Goal: Task Accomplishment & Management: Use online tool/utility

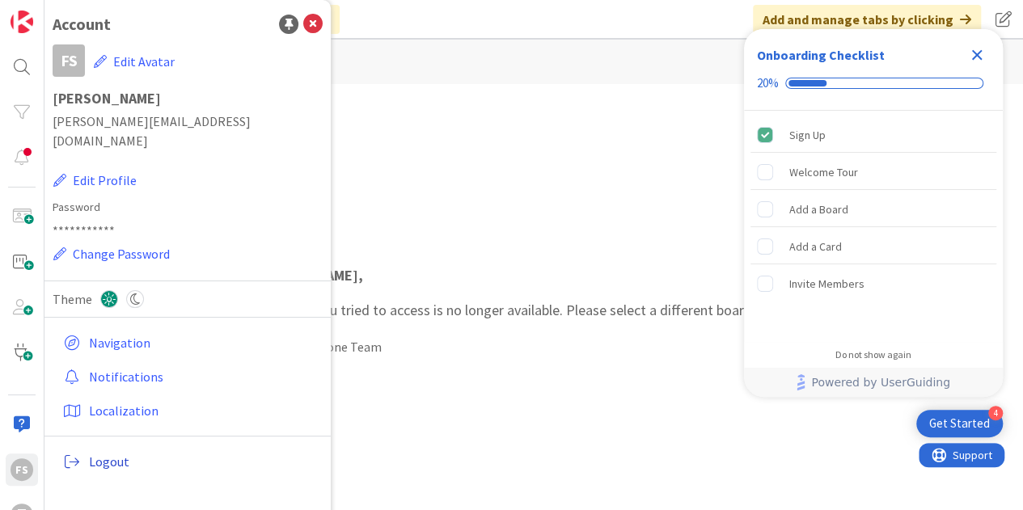
click at [89, 452] on span "Logout" at bounding box center [202, 461] width 227 height 19
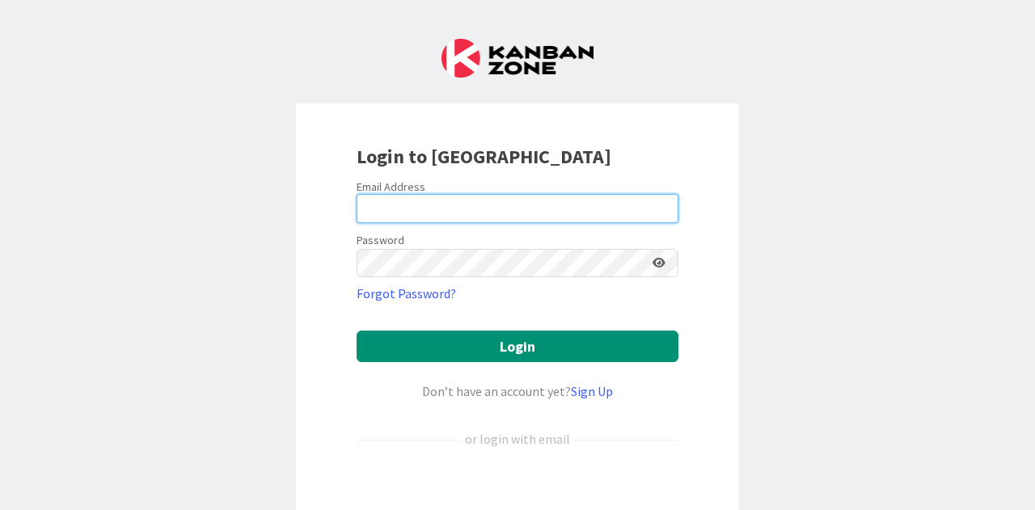
click at [440, 211] on input "email" at bounding box center [518, 208] width 322 height 29
type input "[PERSON_NAME][EMAIL_ADDRESS][DOMAIN_NAME]"
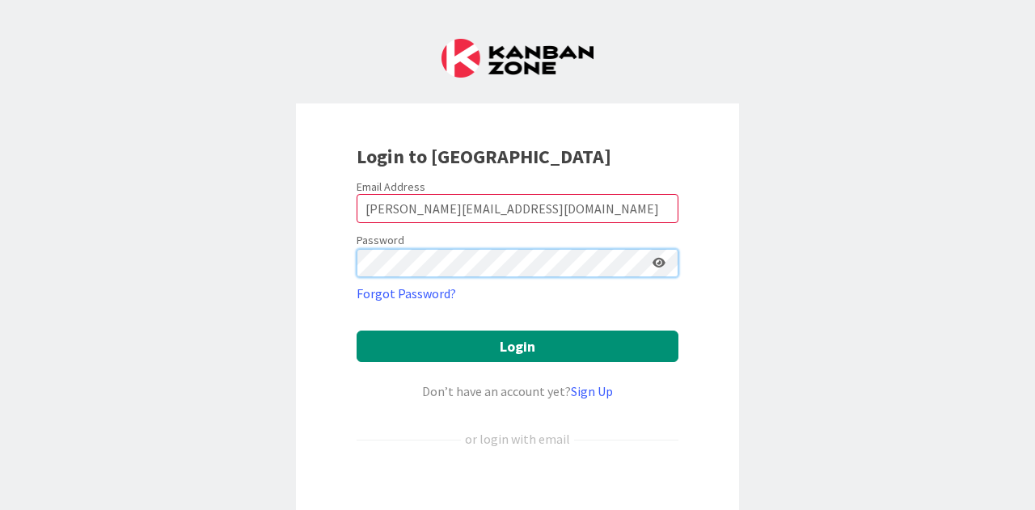
click at [357, 331] on button "Login" at bounding box center [518, 347] width 322 height 32
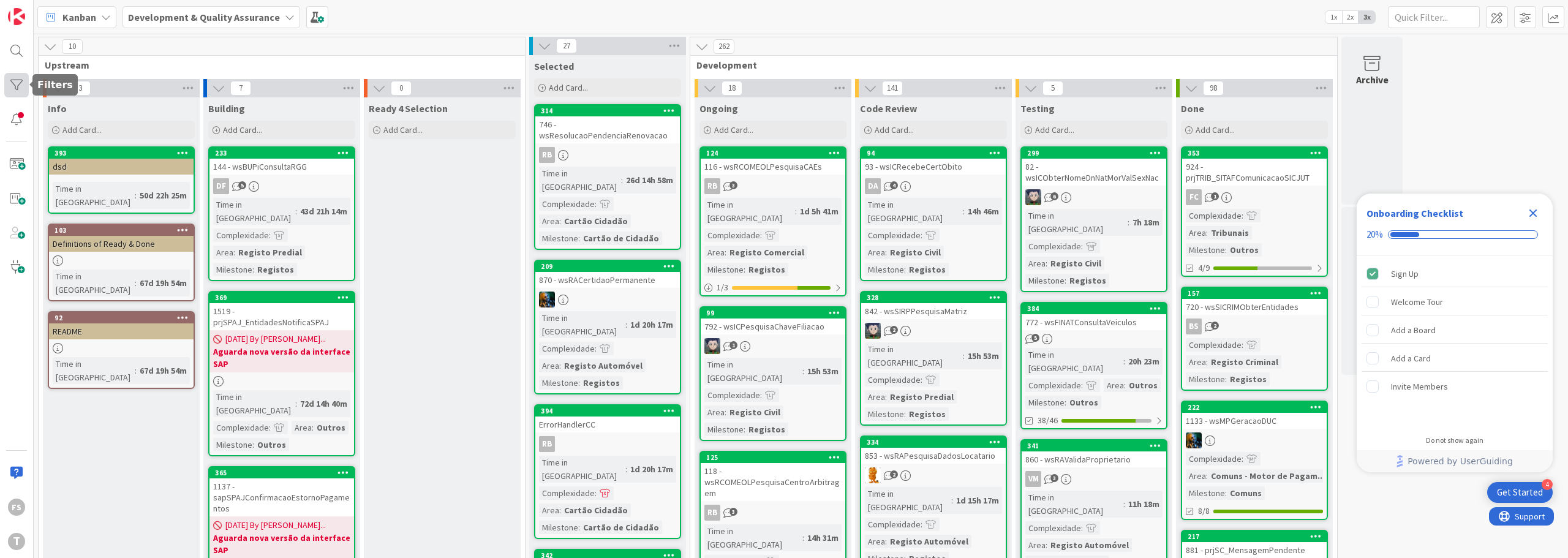
click at [17, 85] on div at bounding box center [17, 85] width 24 height 24
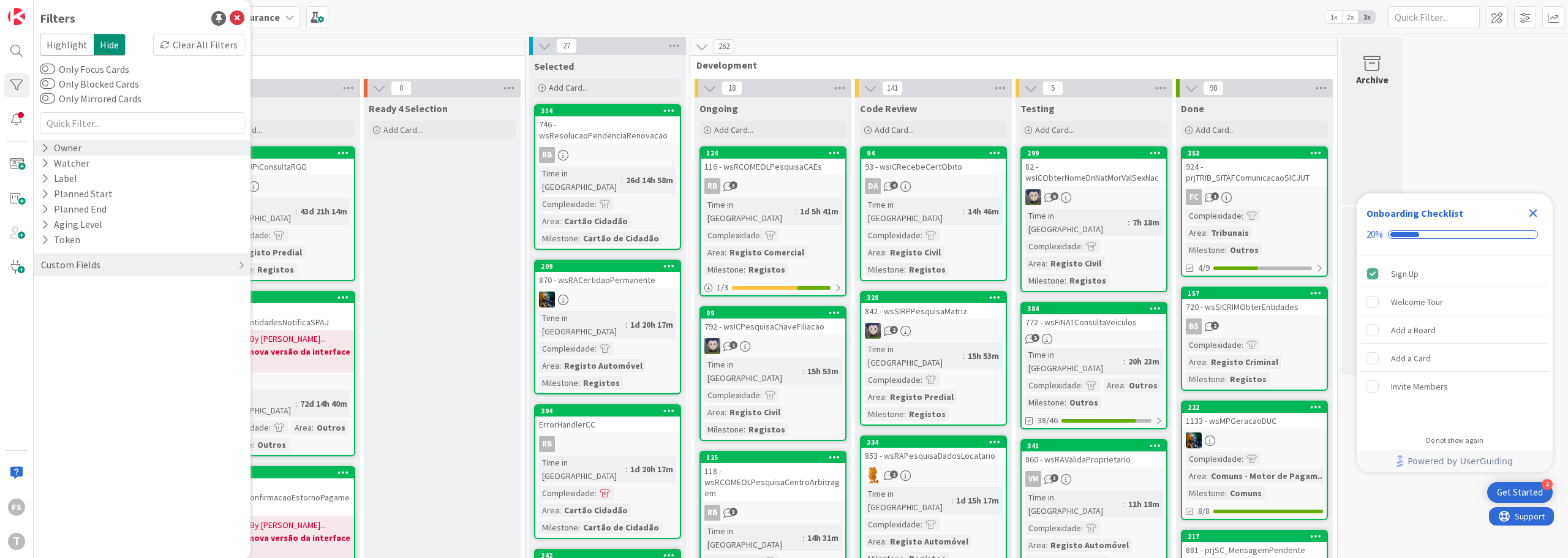
click at [69, 148] on div "Owner" at bounding box center [61, 148] width 43 height 15
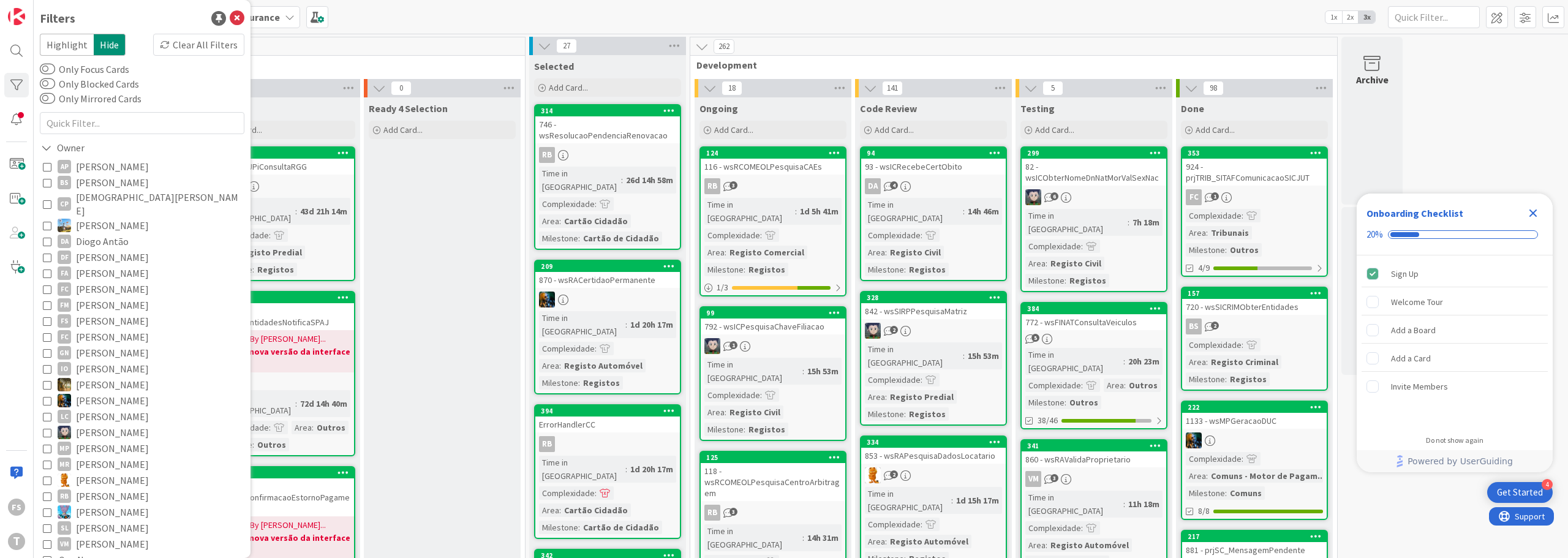
click at [48, 316] on icon at bounding box center [47, 320] width 8 height 8
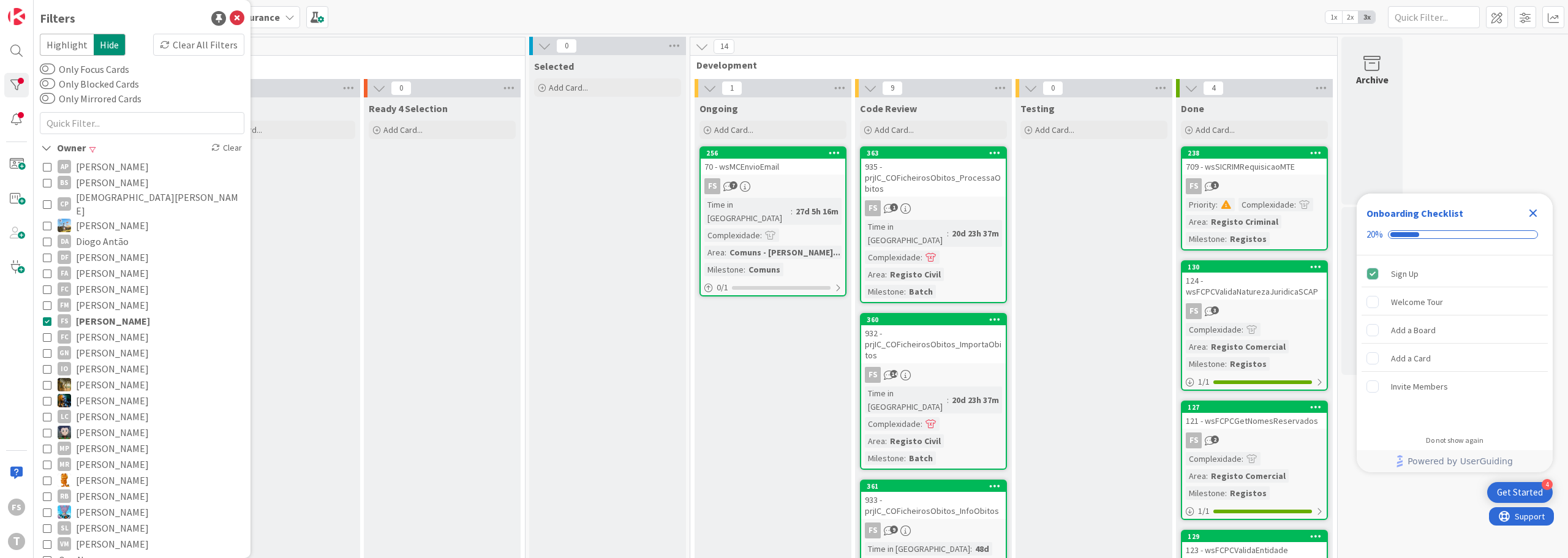
click at [722, 188] on div "FS 7" at bounding box center [772, 185] width 145 height 16
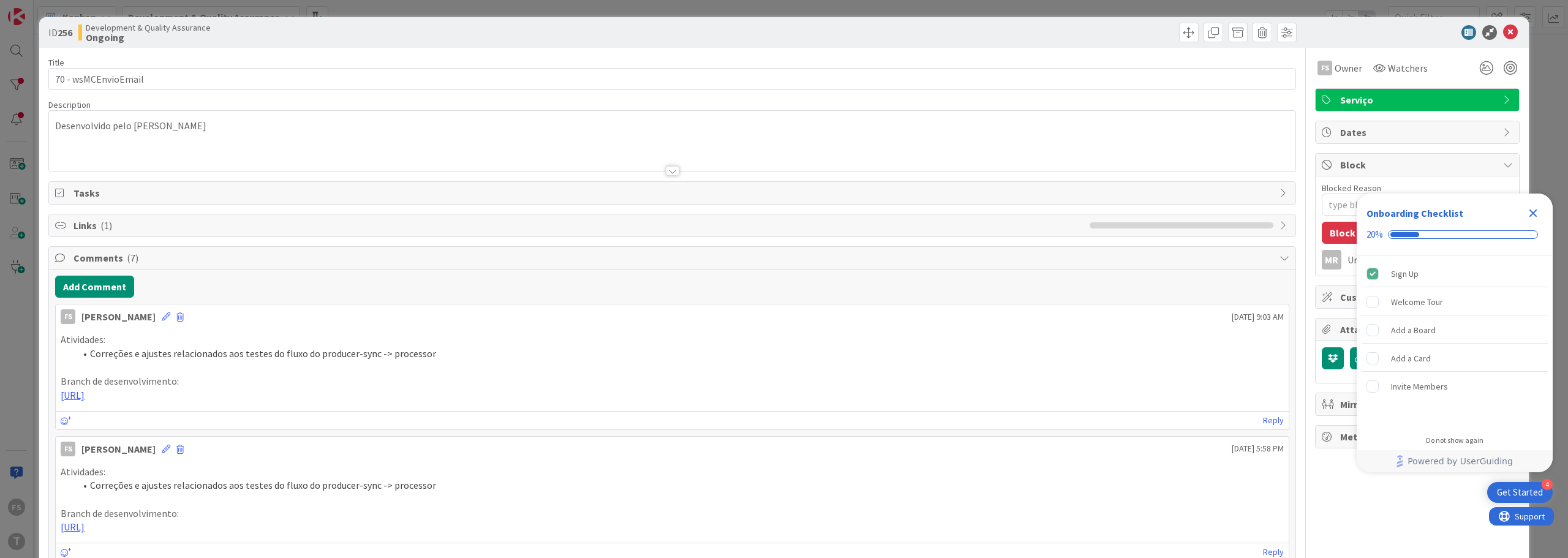
type textarea "x"
drag, startPoint x: 656, startPoint y: 399, endPoint x: 37, endPoint y: 326, distance: 623.3
click at [37, 326] on div "ID 256 Development & Quality Assurance Ongoing Title 19 / 128 70 - wsMCEnvioEma…" at bounding box center [784, 279] width 1568 height 558
copy div "Atividades: Correções e ajustes relacionados aos testes do fluxo do producer-sy…"
click at [88, 285] on button "Add Comment" at bounding box center [95, 286] width 79 height 22
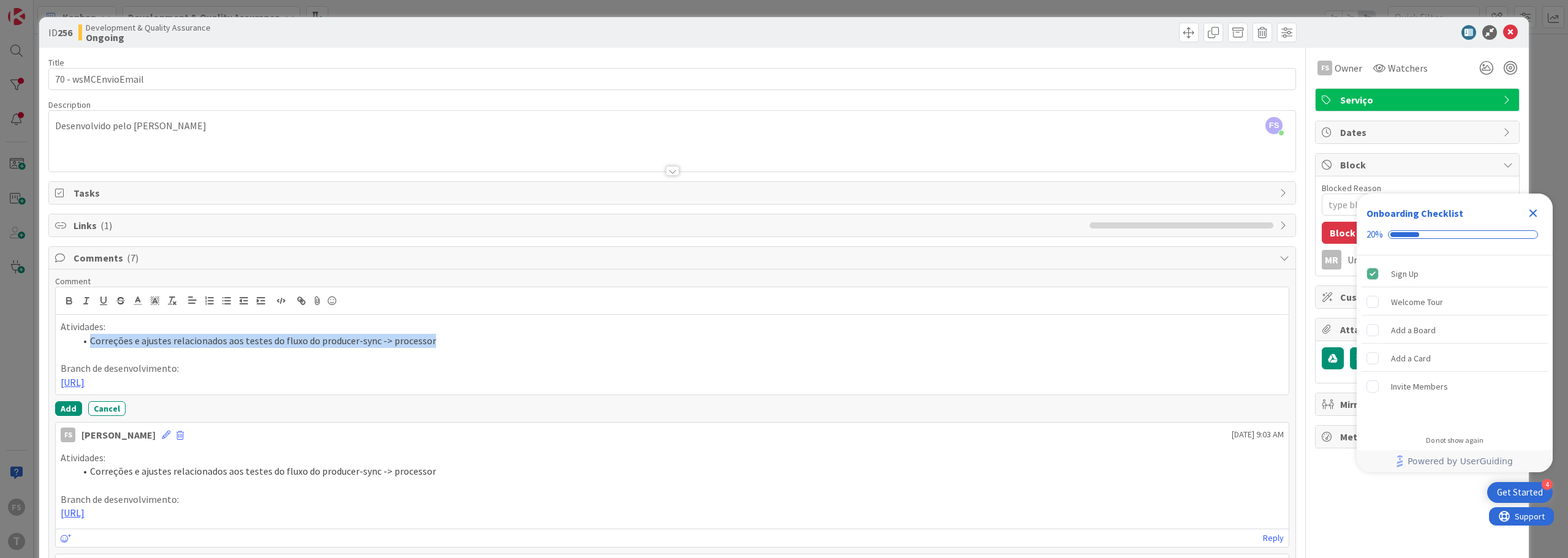
drag, startPoint x: 96, startPoint y: 341, endPoint x: 458, endPoint y: 336, distance: 362.0
click at [458, 336] on li "Correções e ajustes relacionados aos testes do fluxo do producer-sync -> proces…" at bounding box center [680, 341] width 1208 height 14
click at [246, 332] on p "Atividades:" at bounding box center [672, 326] width 1224 height 14
drag, startPoint x: 95, startPoint y: 341, endPoint x: 278, endPoint y: 338, distance: 183.0
click at [278, 338] on li "Correções e ajustes relacionados aos testes do fluxo do producer-sync -> proces…" at bounding box center [680, 341] width 1208 height 14
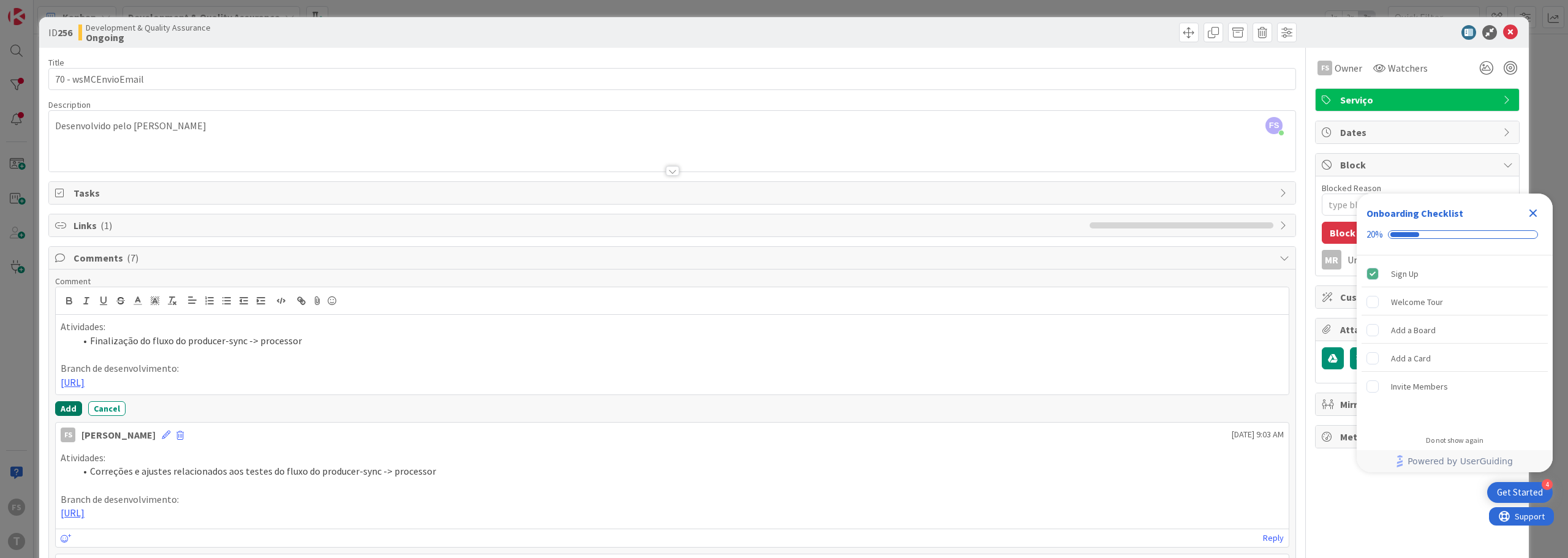
click at [68, 386] on button "Add" at bounding box center [69, 408] width 27 height 14
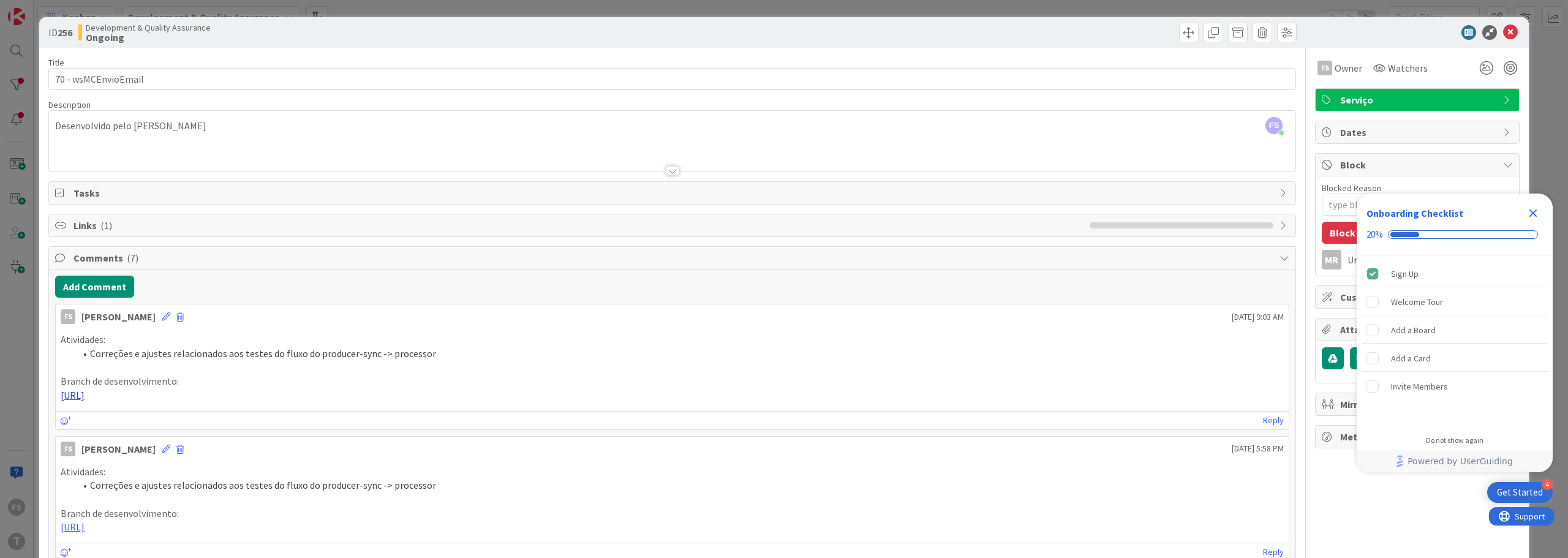
type textarea "x"
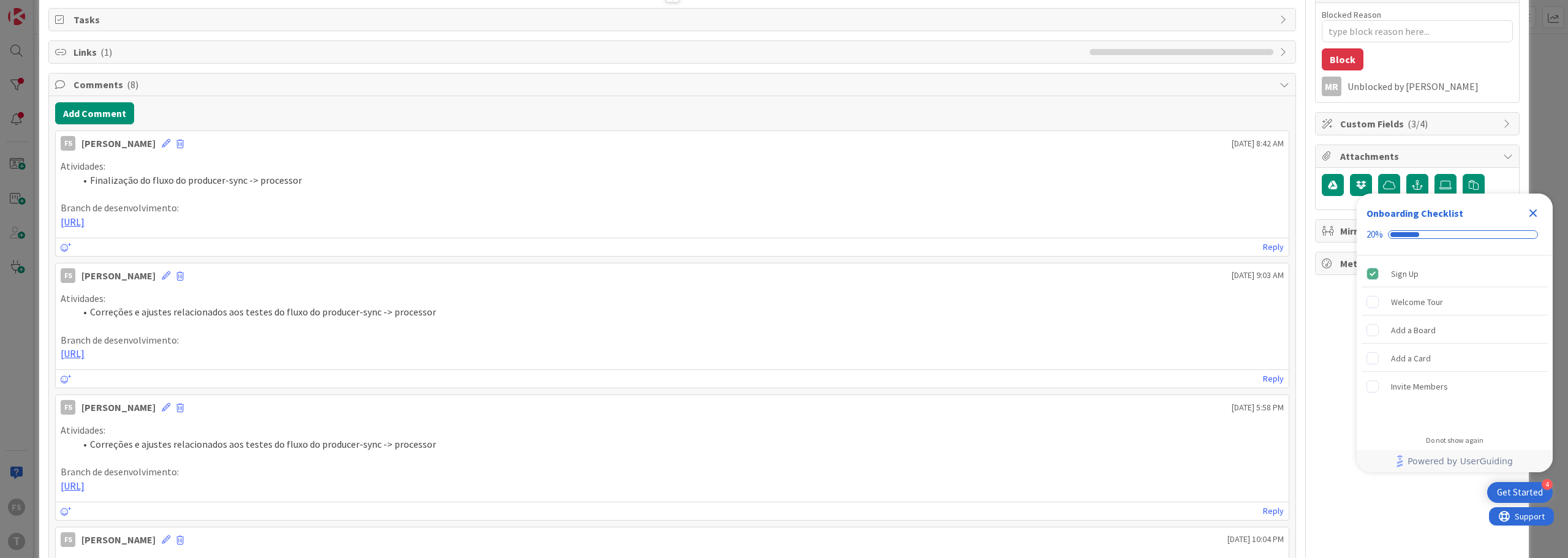
scroll to position [61, 0]
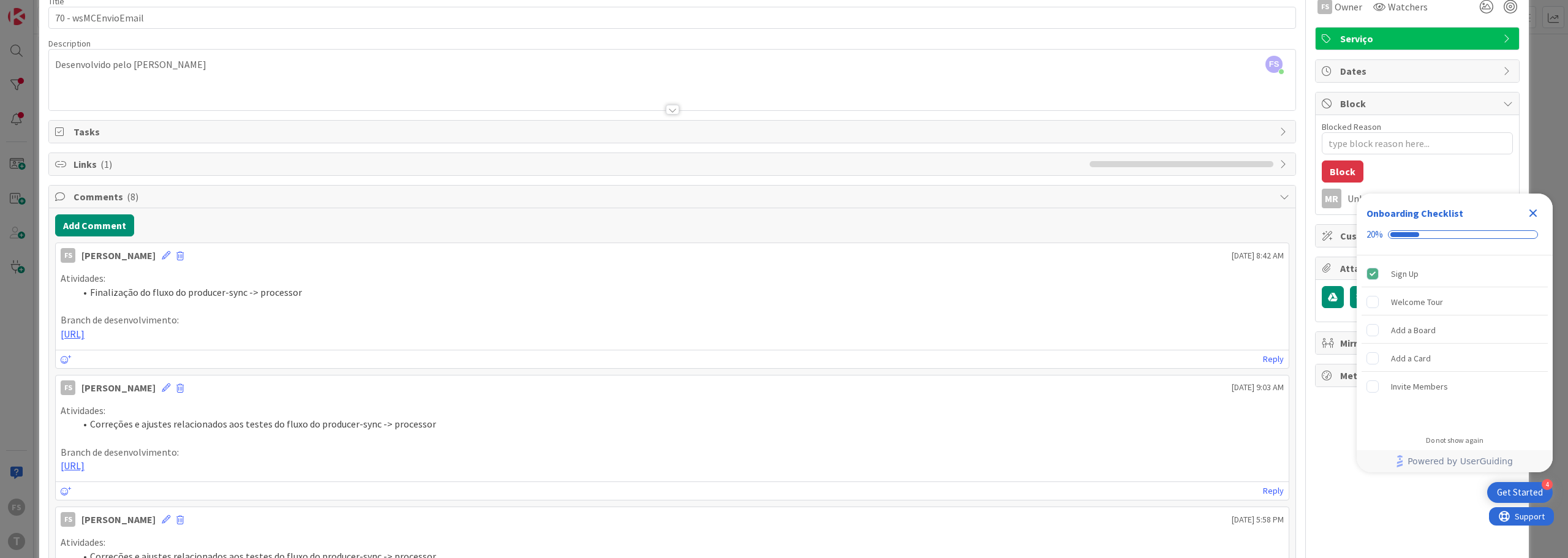
click at [784, 215] on icon "Close Checklist" at bounding box center [1533, 214] width 8 height 8
